Goal: Task Accomplishment & Management: Manage account settings

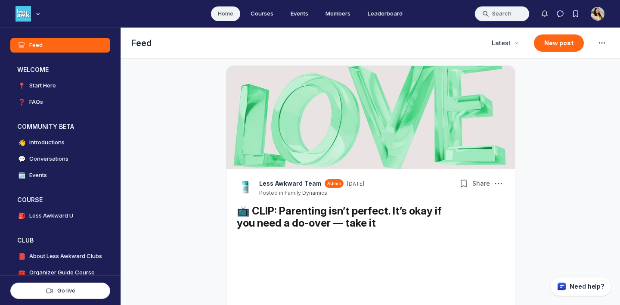
click at [502, 9] on button "Search" at bounding box center [501, 14] width 55 height 16
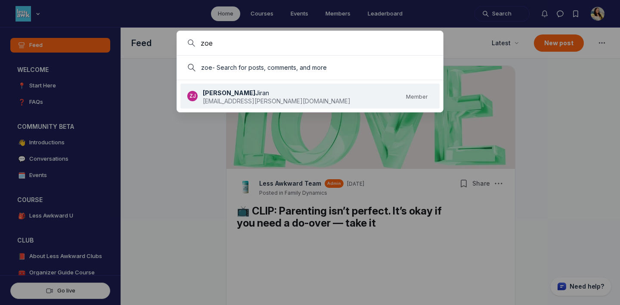
type input "zoe"
click at [272, 92] on link "ZJ [PERSON_NAME] [PERSON_NAME][EMAIL_ADDRESS][PERSON_NAME][DOMAIN_NAME] Member" at bounding box center [307, 96] width 240 height 20
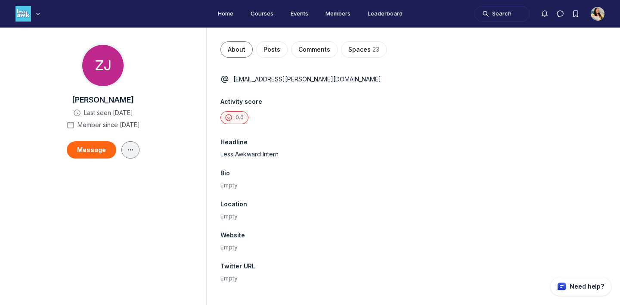
click at [133, 148] on icon "Main Content" at bounding box center [130, 149] width 9 height 7
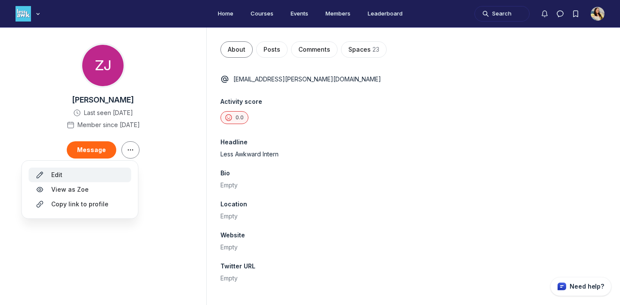
click at [111, 173] on div "Edit" at bounding box center [80, 175] width 89 height 9
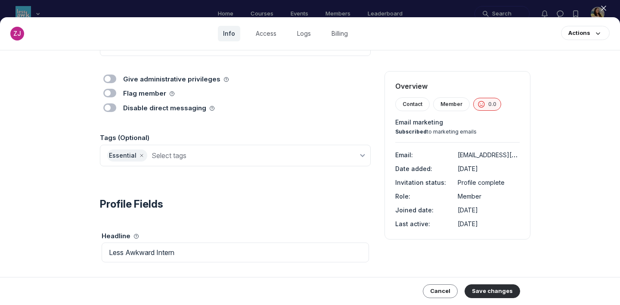
scroll to position [68, 0]
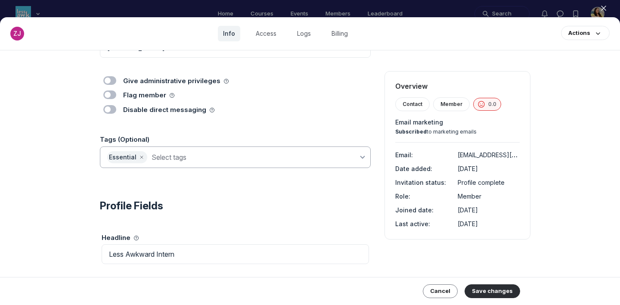
click at [215, 155] on input at bounding box center [255, 157] width 207 height 12
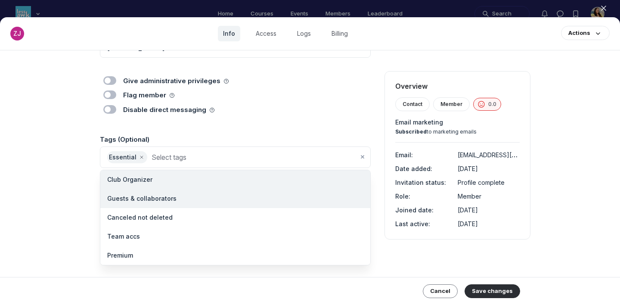
click at [170, 198] on span "Guests & collaborators" at bounding box center [141, 198] width 69 height 9
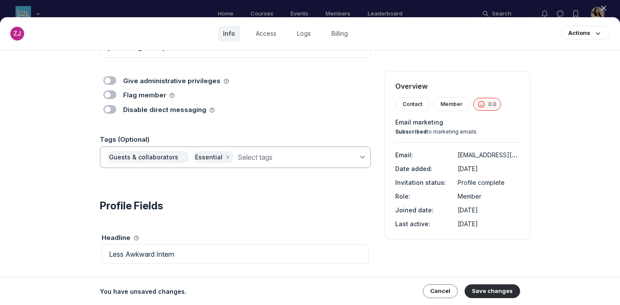
click at [180, 156] on icon "Remove [object Object]" at bounding box center [183, 157] width 9 height 5
click at [195, 158] on input at bounding box center [255, 157] width 207 height 12
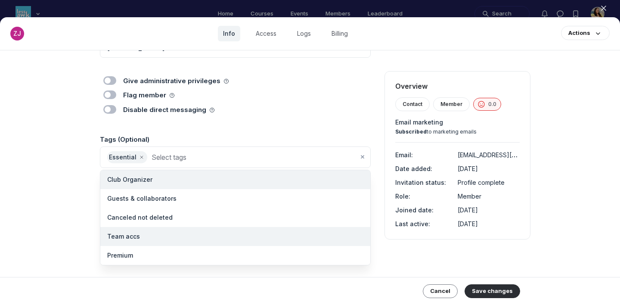
click at [167, 229] on li "Team accs" at bounding box center [235, 236] width 270 height 19
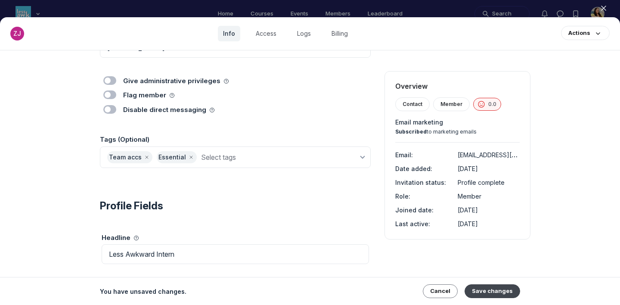
click at [490, 297] on button "Save changes" at bounding box center [493, 291] width 56 height 14
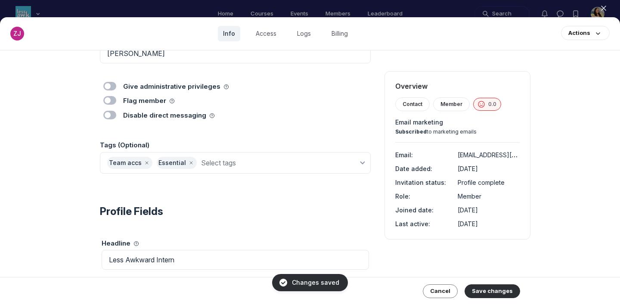
scroll to position [0, 0]
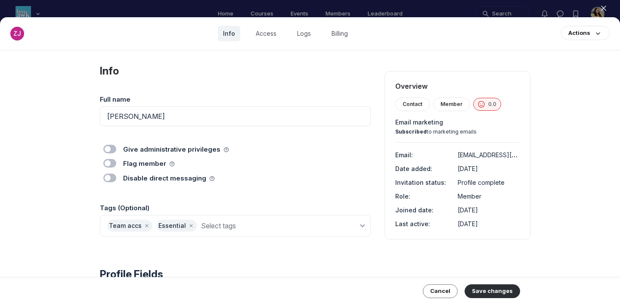
click at [520, 6] on div at bounding box center [310, 152] width 620 height 305
